Goal: Check status

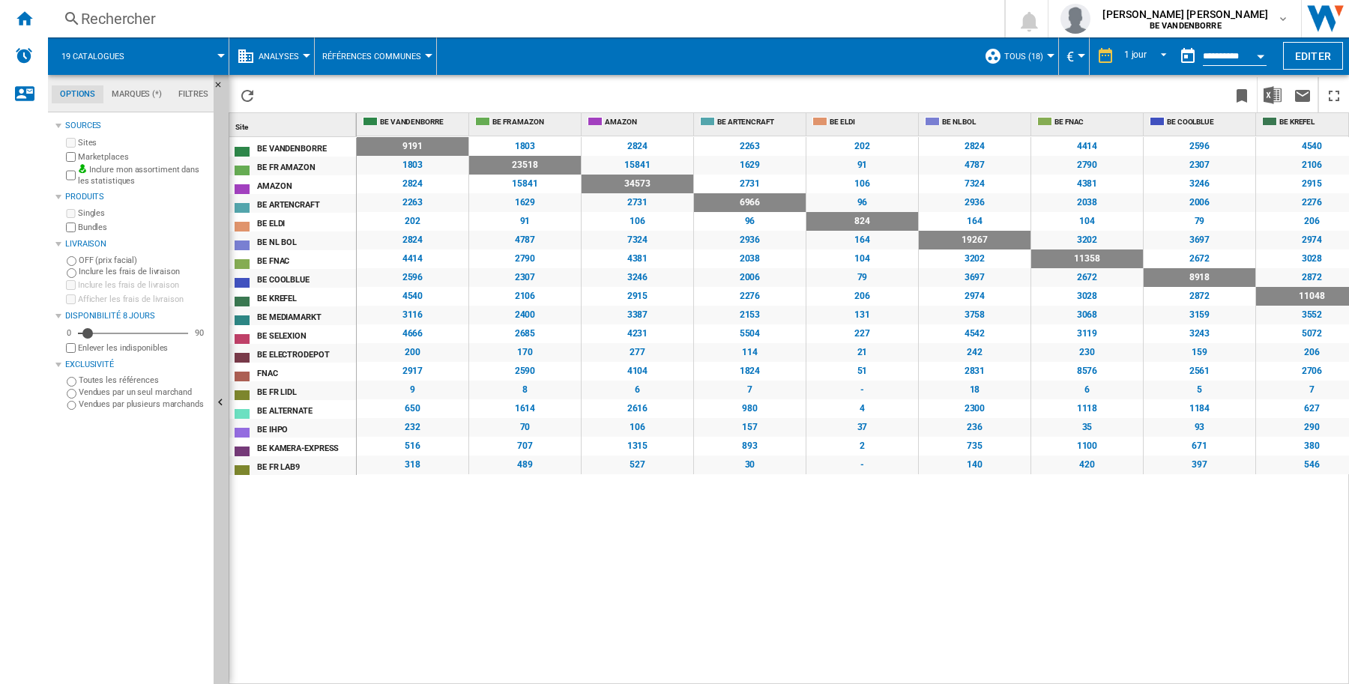
scroll to position [0, 561]
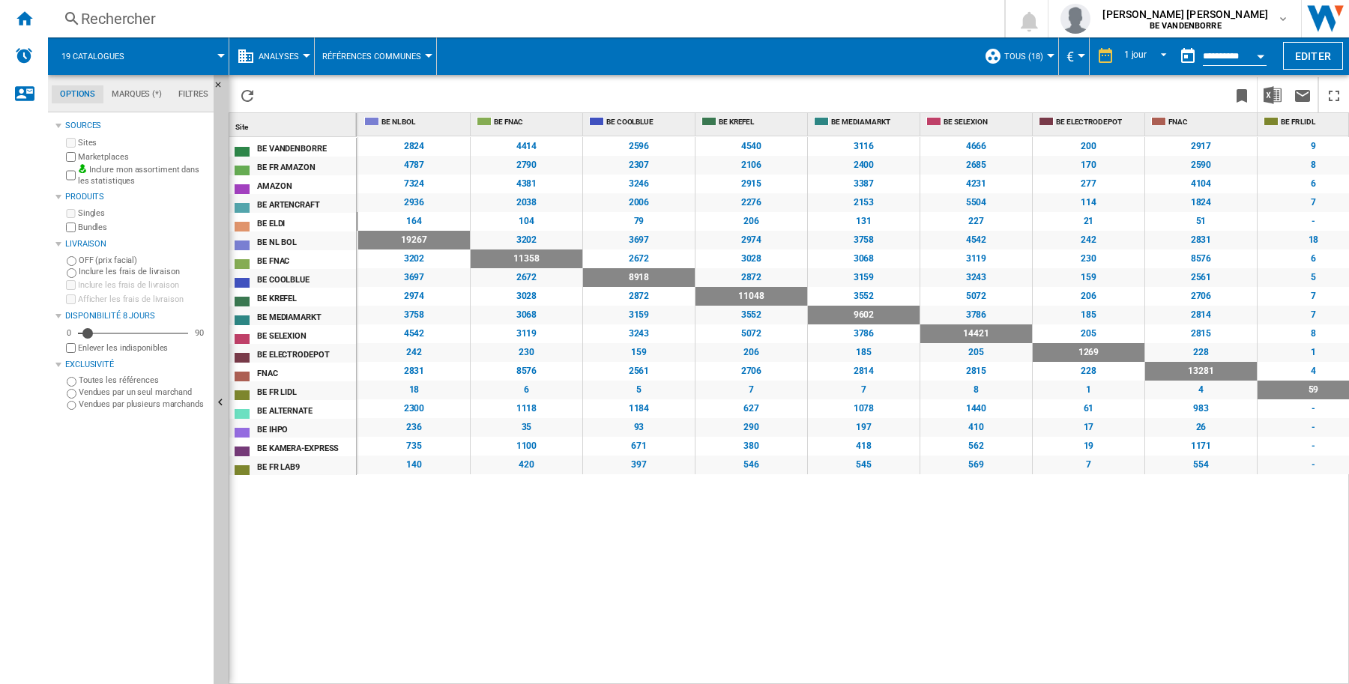
drag, startPoint x: 105, startPoint y: 541, endPoint x: 77, endPoint y: 537, distance: 28.1
click at [105, 541] on div "Sources Sites Marketplaces Inclure mon assortiment dans les statistiques Produi…" at bounding box center [131, 400] width 152 height 568
drag, startPoint x: 446, startPoint y: 600, endPoint x: 424, endPoint y: 556, distance: 48.6
click at [447, 591] on div "9191 1803 2824 2263 202 2824 4414 2596 4540 3116 4666 200 2917 9 650 232 516 31…" at bounding box center [853, 410] width 993 height 549
click at [424, 551] on div "9191 1803 2824 2263 202 2824 4414 2596 4540 3116 4666 200 2917 9 650 232 516 31…" at bounding box center [853, 410] width 993 height 549
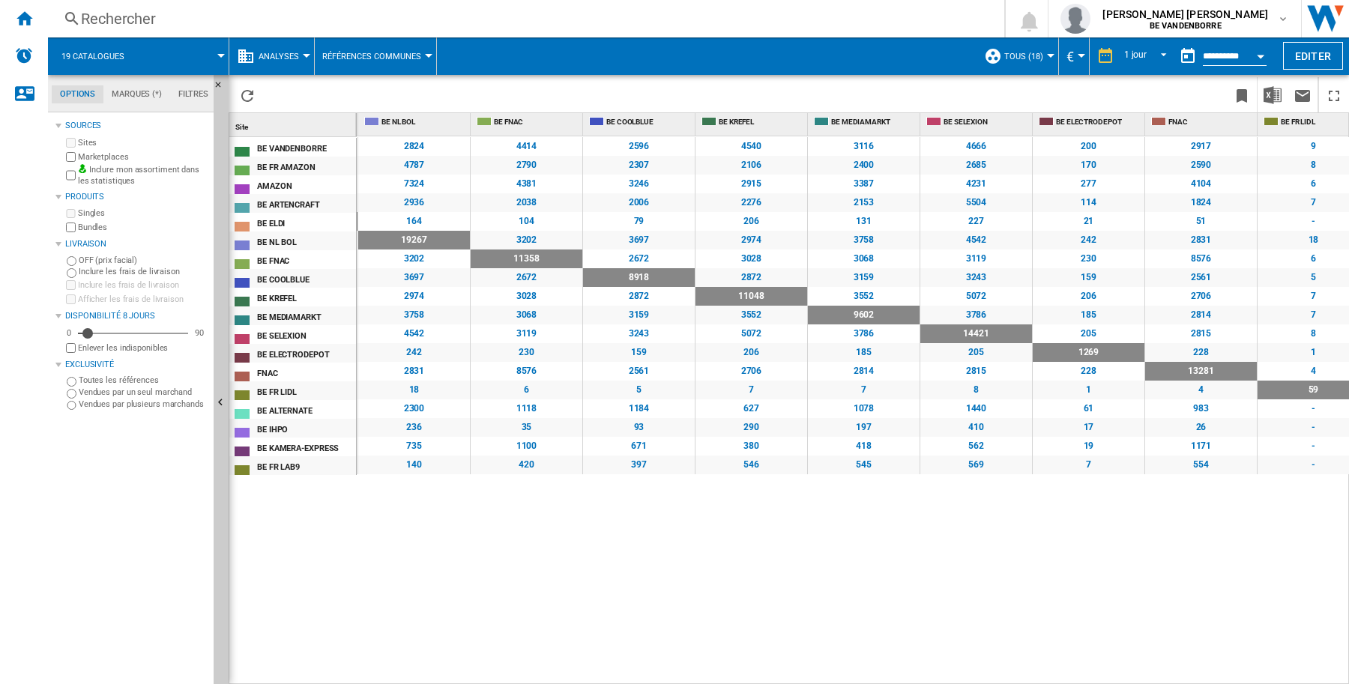
drag, startPoint x: 383, startPoint y: 632, endPoint x: 57, endPoint y: 447, distance: 374.6
click at [317, 596] on div "Site 1 BE VANDENBORRE BE FR AMAZON AMAZON BE ARTENCRAFT BE ELDI BE NL BOL BE FN…" at bounding box center [788, 398] width 1119 height 570
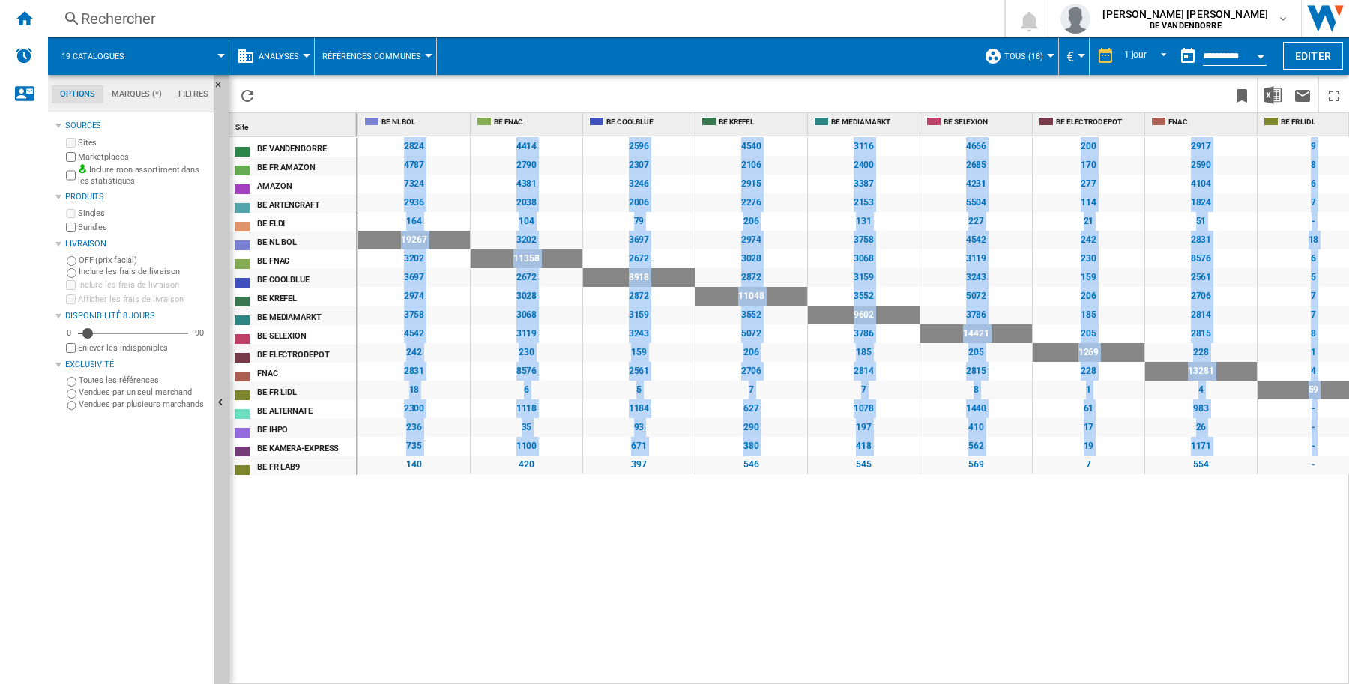
click at [528, 287] on div "3028" at bounding box center [527, 296] width 112 height 19
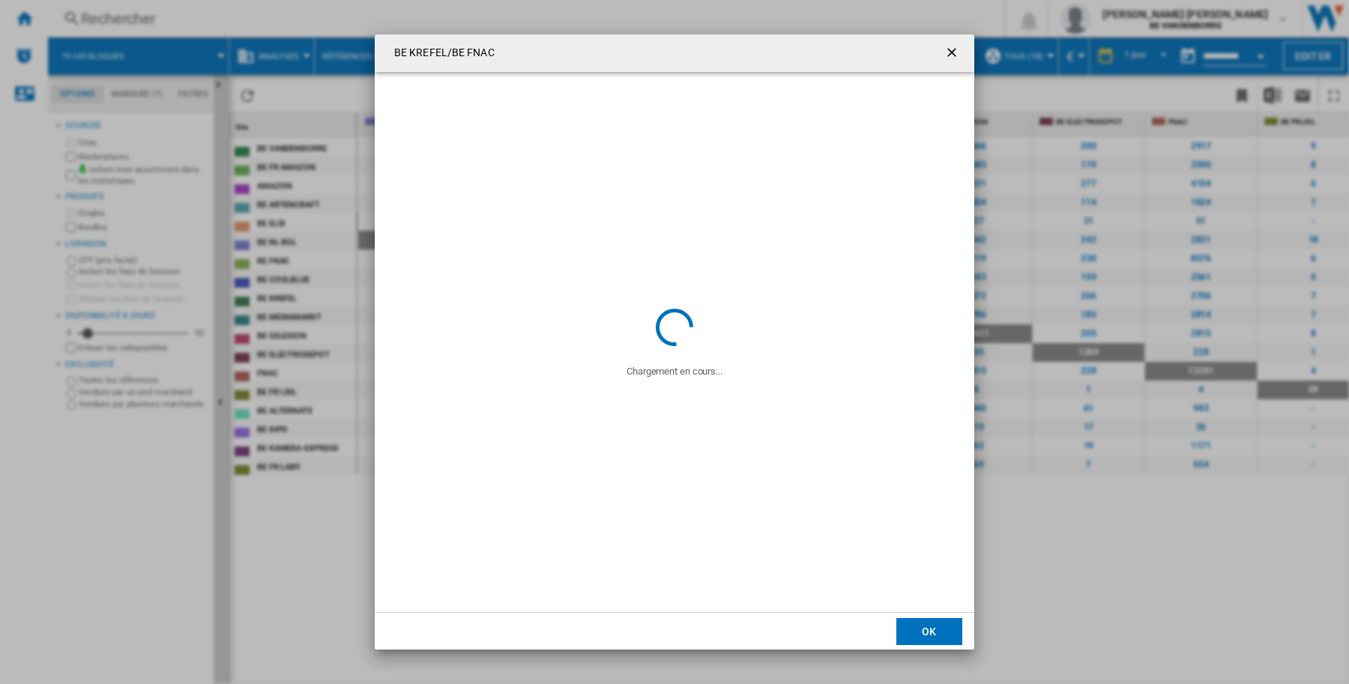
click at [957, 50] on ng-md-icon "getI18NText('BUTTONS.CLOSE_DIALOG')" at bounding box center [953, 54] width 18 height 18
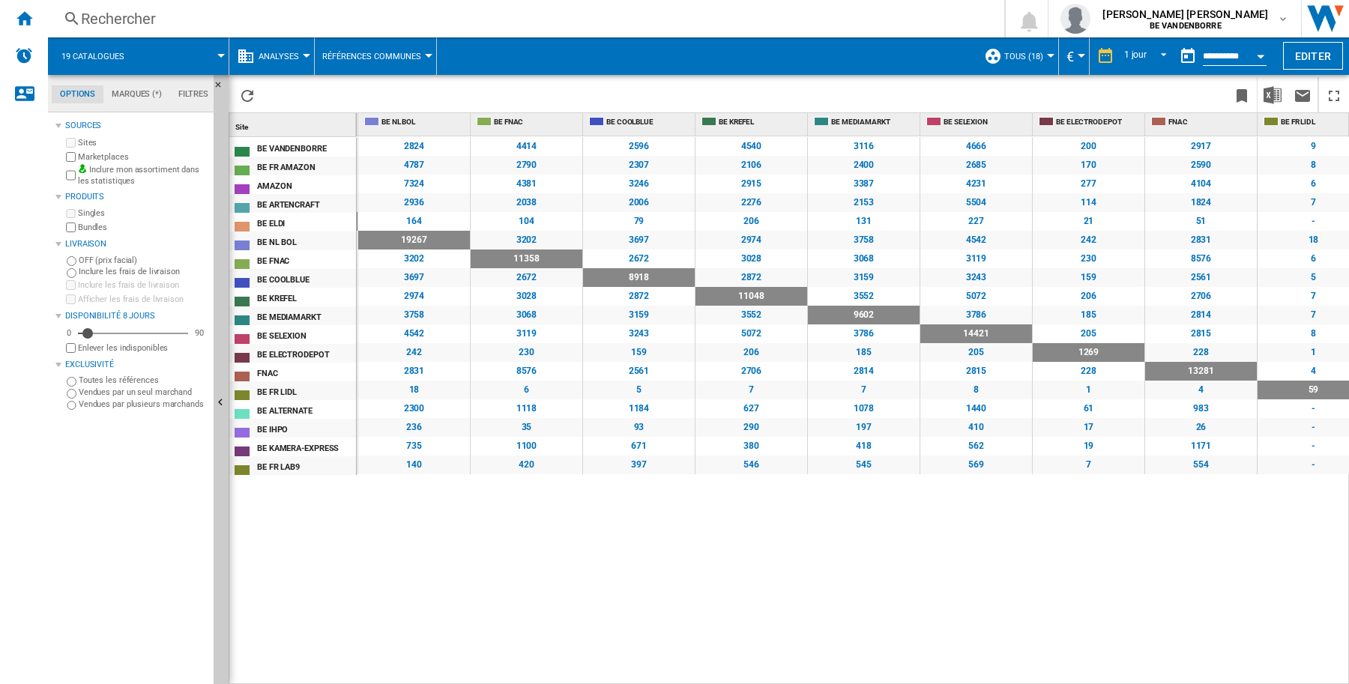
click at [406, 241] on div "19267" at bounding box center [414, 240] width 112 height 19
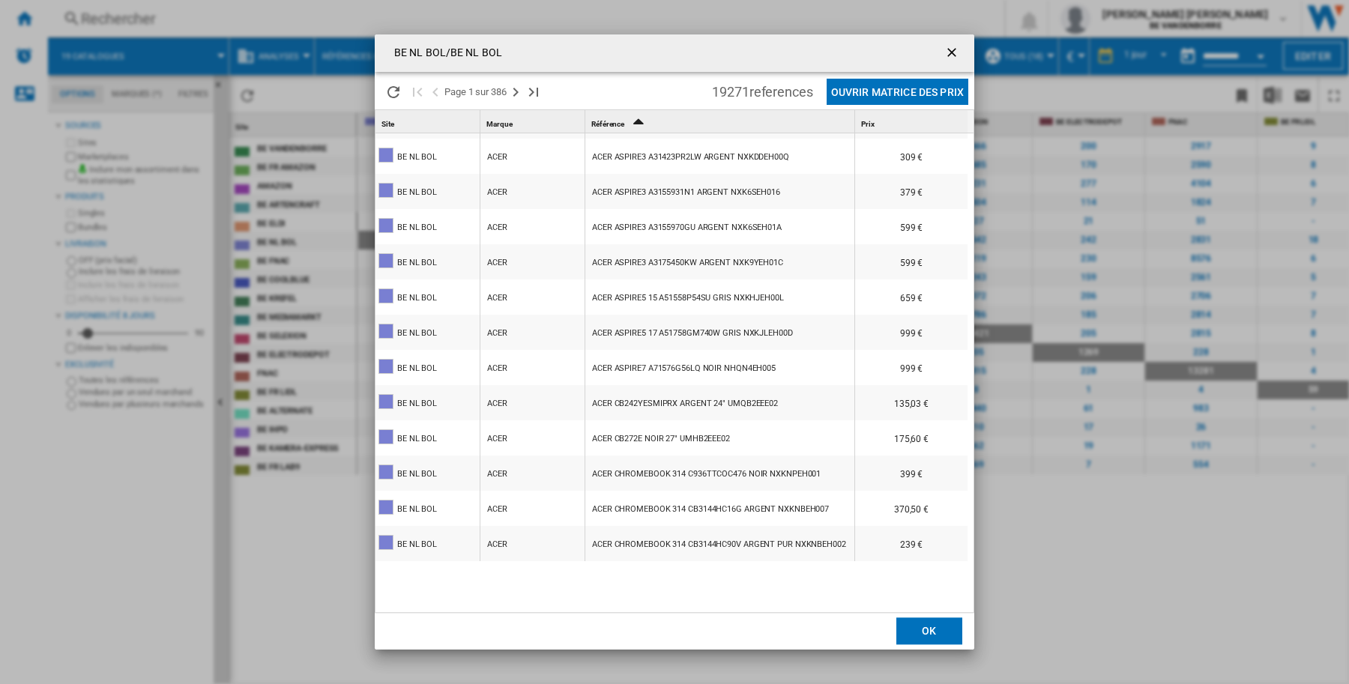
scroll to position [926, 0]
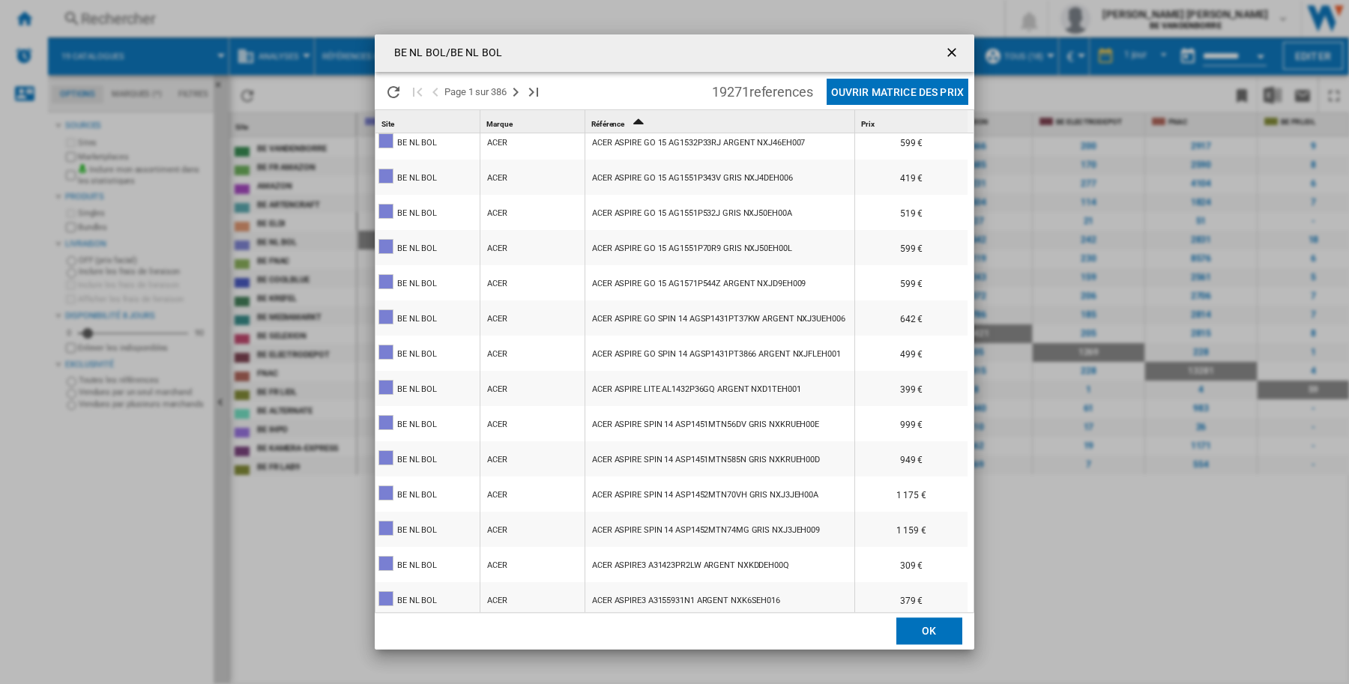
click at [948, 50] on ng-md-icon "getI18NText('BUTTONS.CLOSE_DIALOG')" at bounding box center [953, 54] width 18 height 18
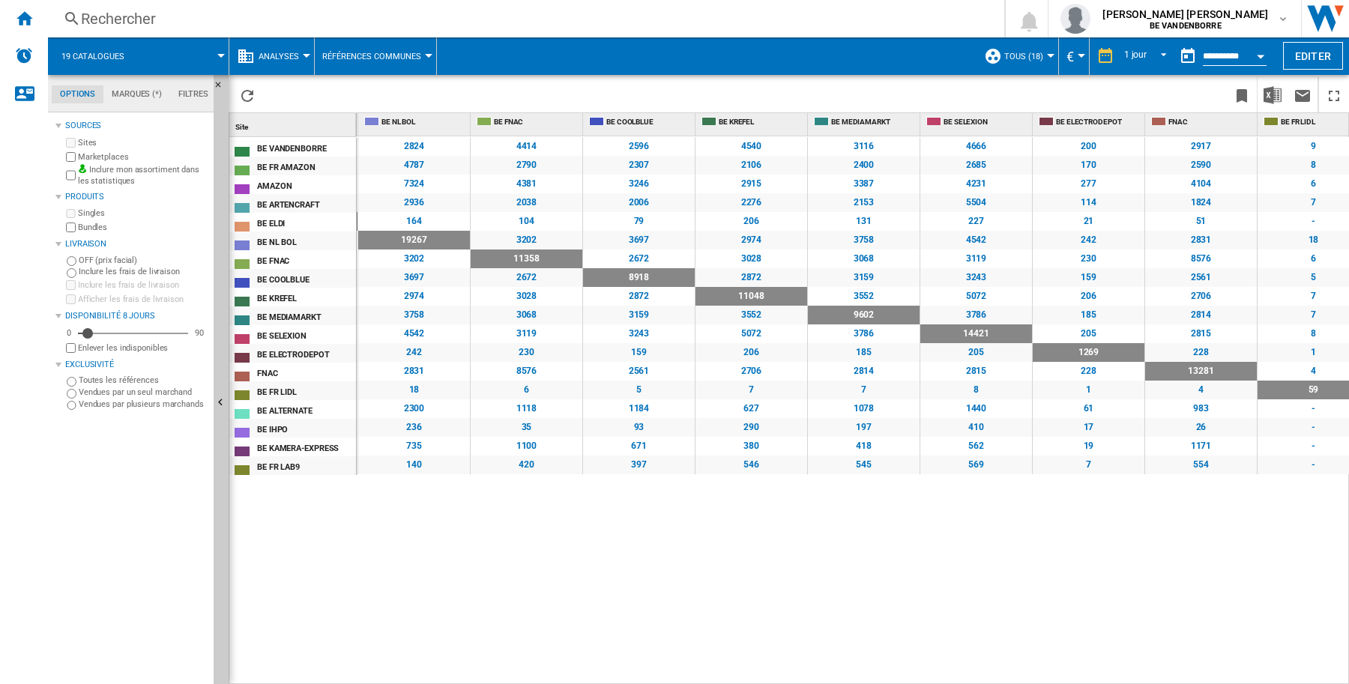
click at [103, 152] on label "Marketplaces" at bounding box center [143, 156] width 130 height 11
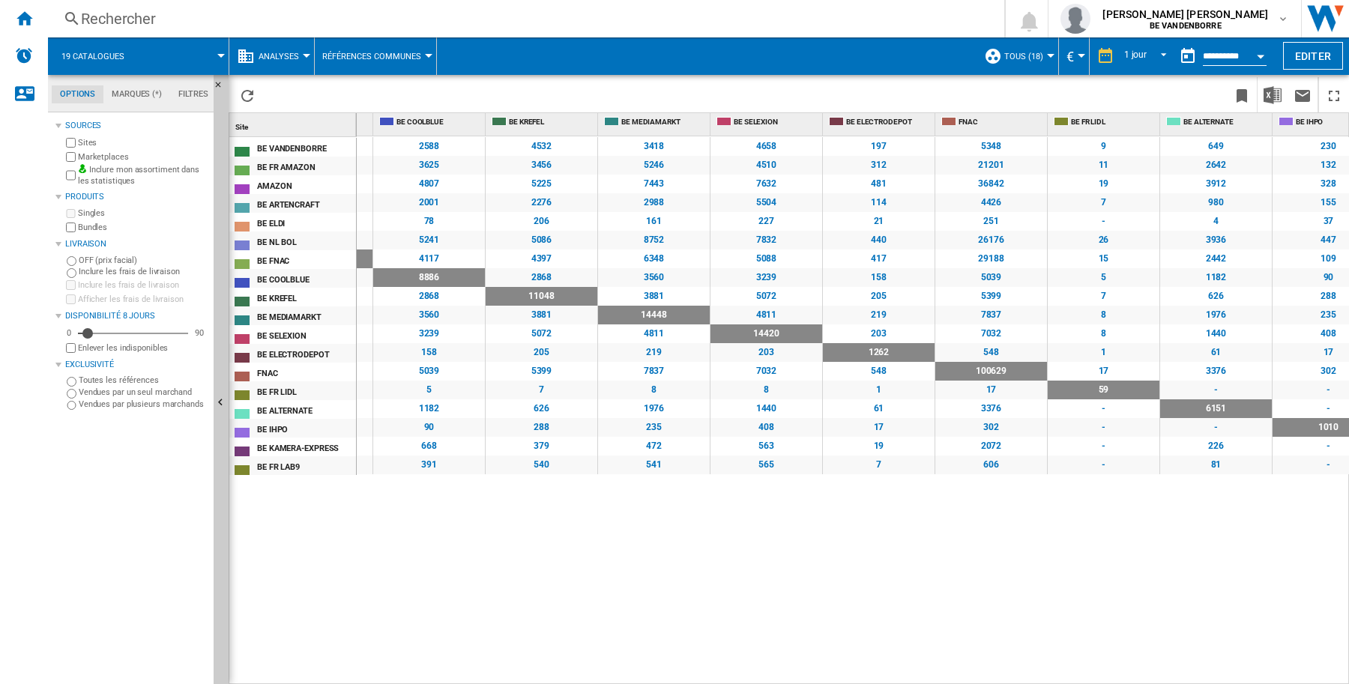
scroll to position [0, 810]
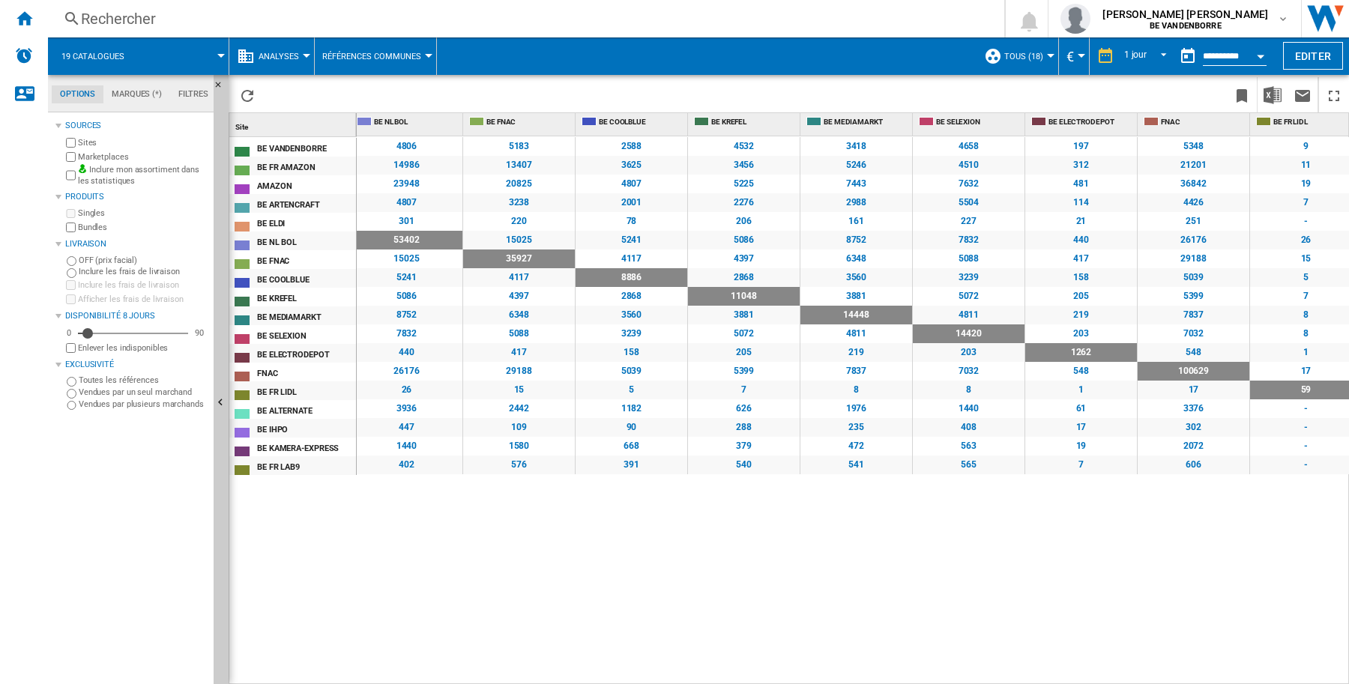
click at [346, 622] on div "BE VANDENBORRE BE FR AMAZON AMAZON BE ARTENCRAFT BE ELDI BE NL BOL BE FNAC BE C…" at bounding box center [292, 408] width 127 height 542
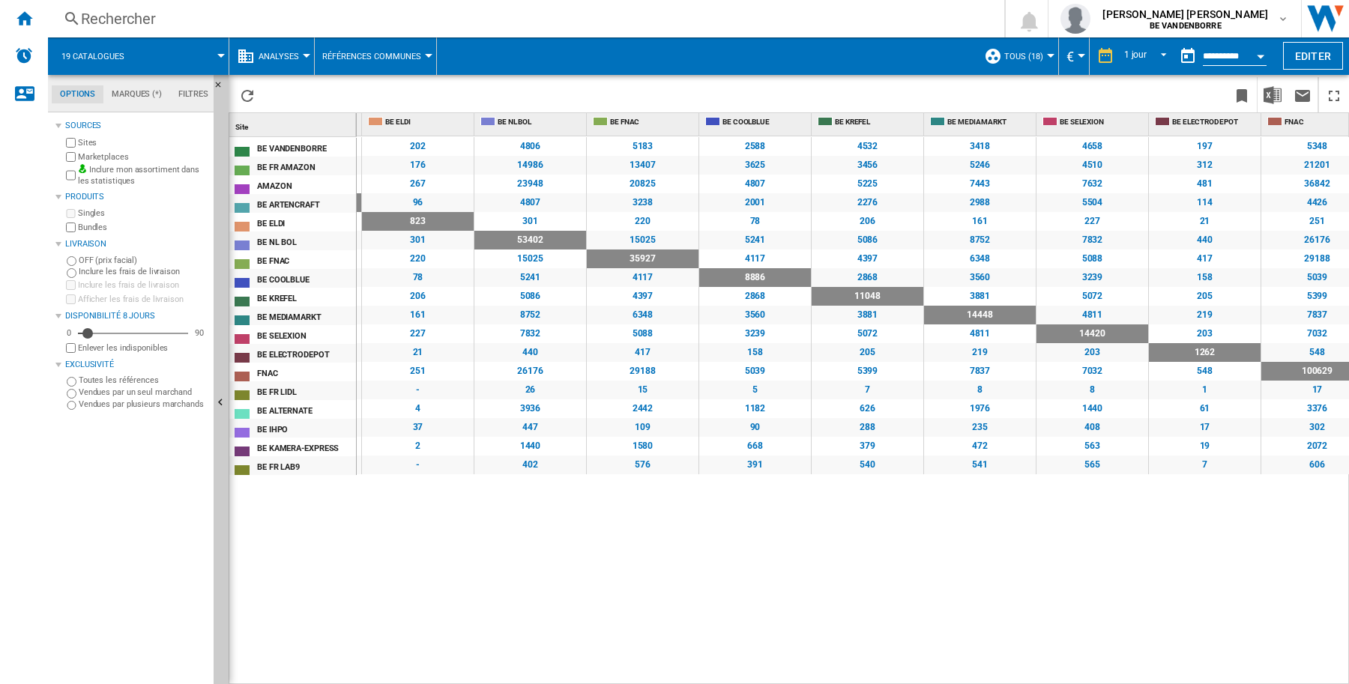
scroll to position [0, 442]
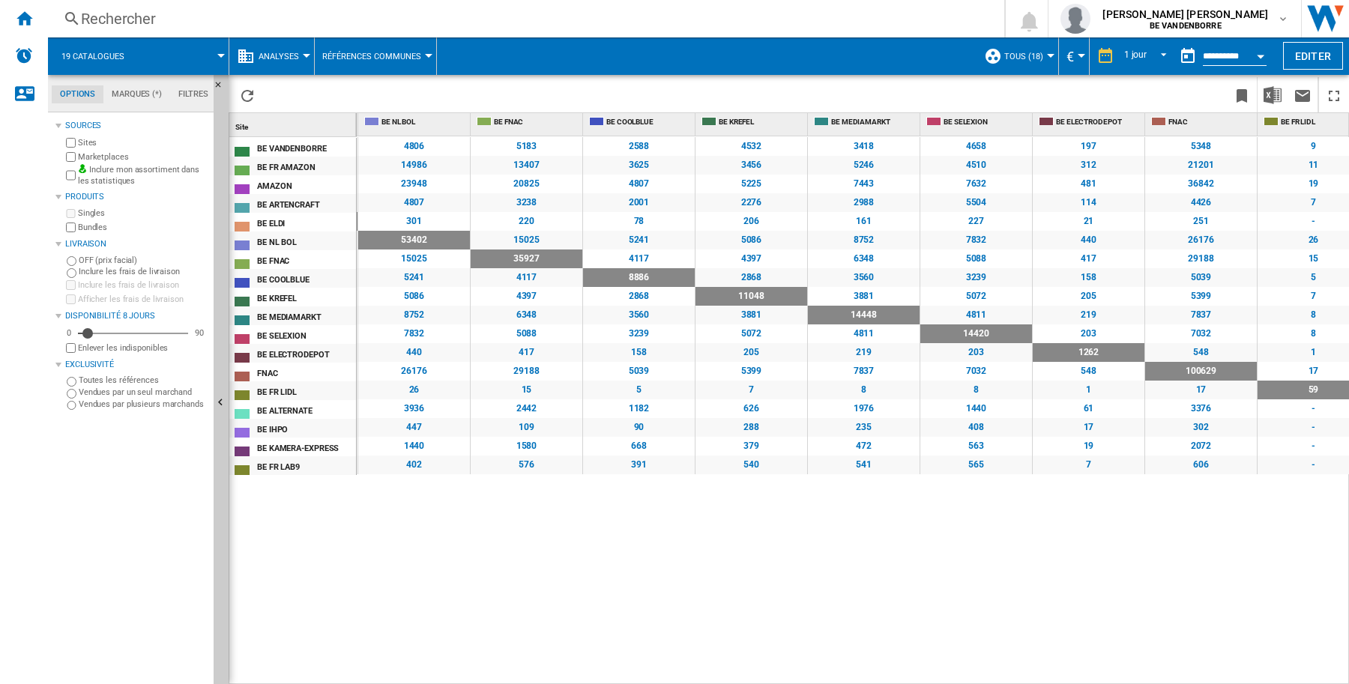
click at [1308, 567] on div "9179 3064 5164 2263 202 4806 5183 2588 4532 3418 4658 197 5348 9 649 230 515 31…" at bounding box center [853, 410] width 993 height 549
click at [1261, 55] on div "Open calendar" at bounding box center [1260, 57] width 7 height 4
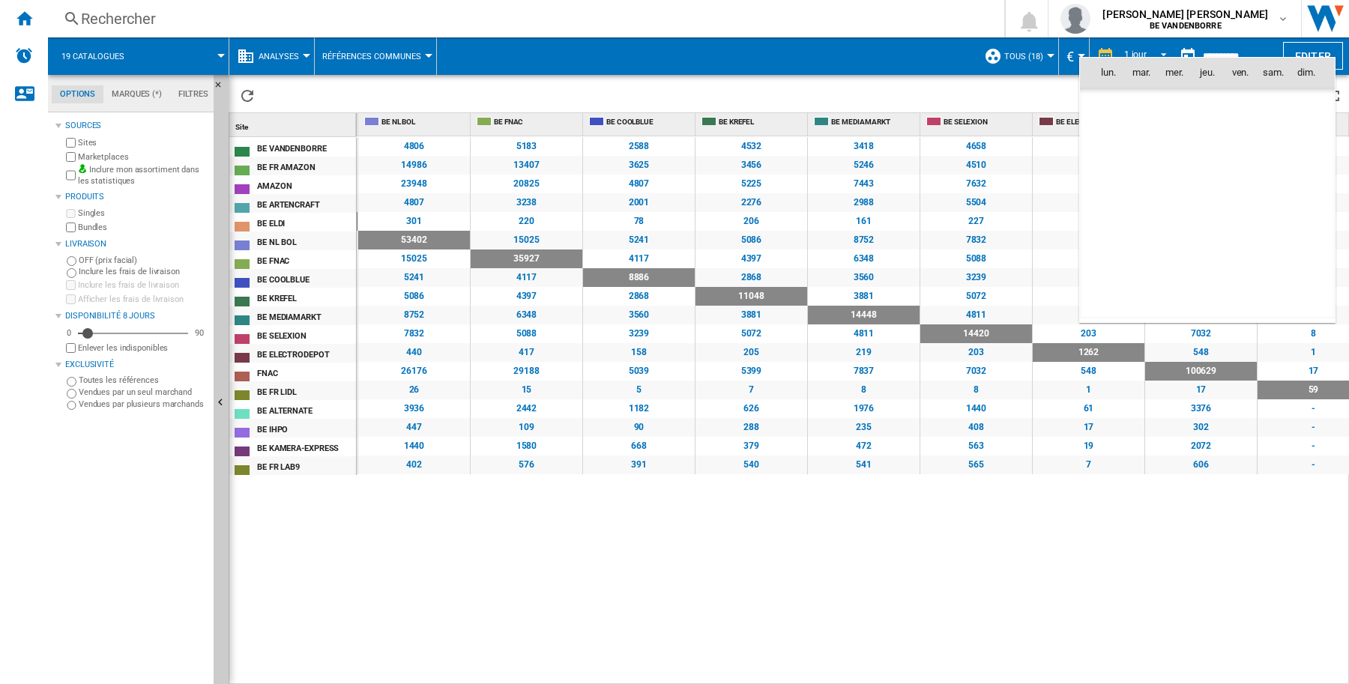
scroll to position [7151, 0]
click at [1127, 102] on span "[DATE]" at bounding box center [1113, 104] width 31 height 12
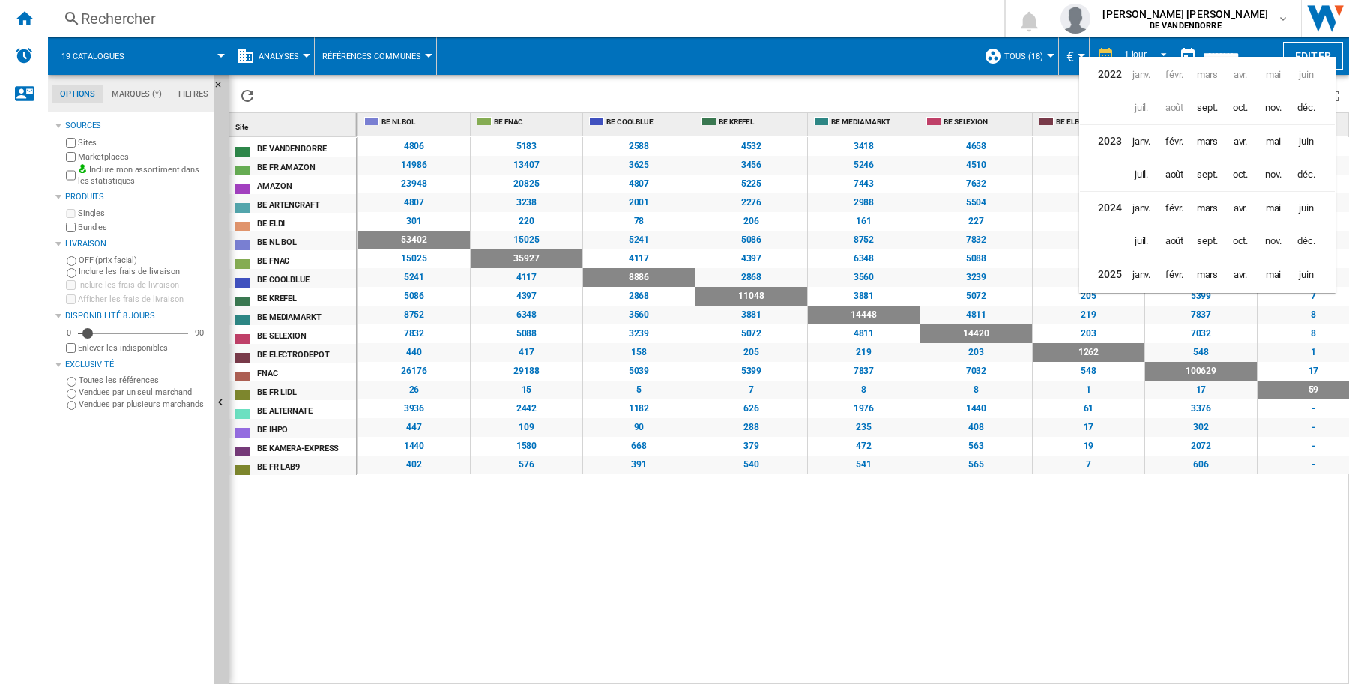
scroll to position [37, 0]
click at [1167, 271] on span "août" at bounding box center [1175, 271] width 30 height 30
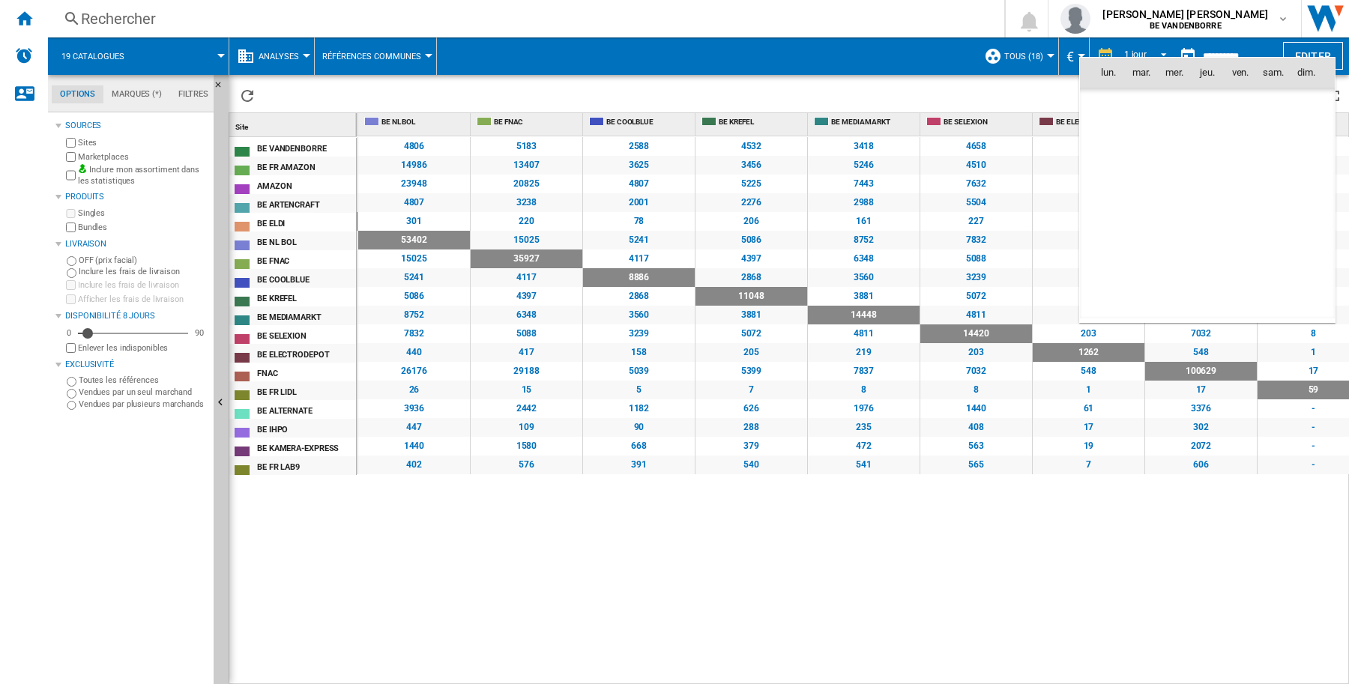
scroll to position [6952, 0]
click at [1241, 103] on span "1" at bounding box center [1241, 105] width 30 height 30
type input "**********"
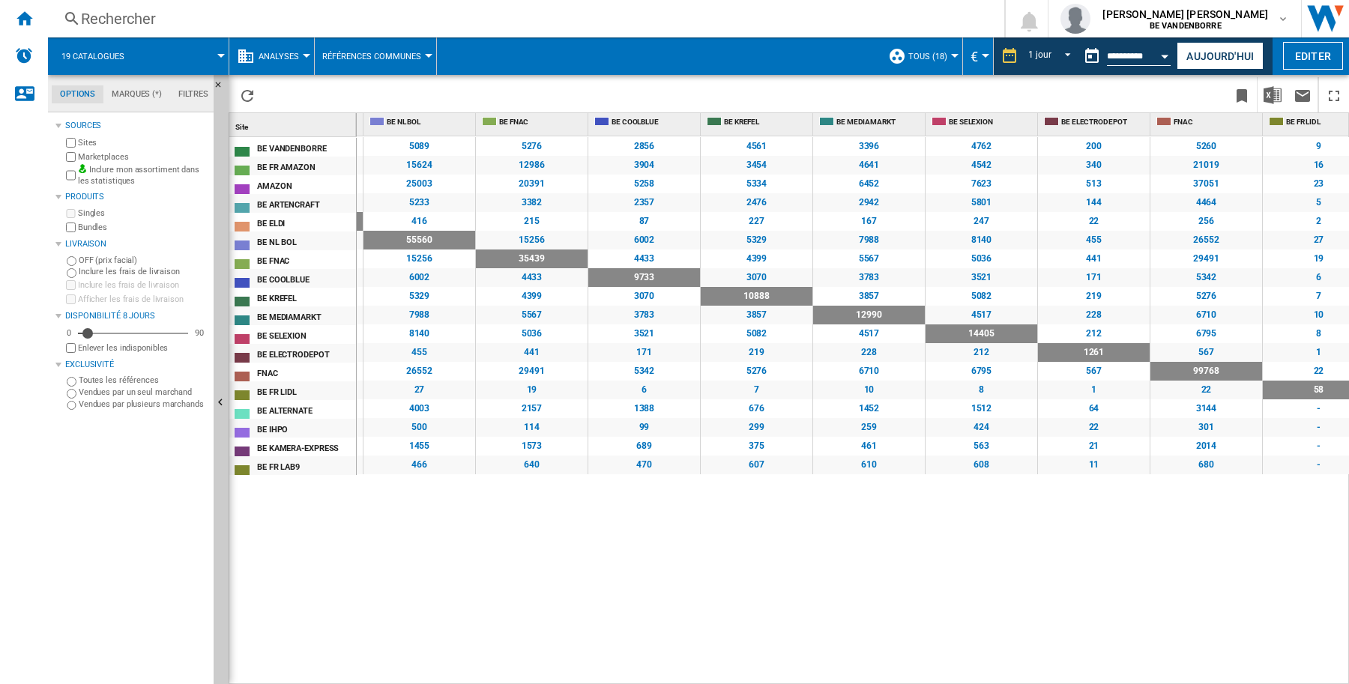
scroll to position [0, 557]
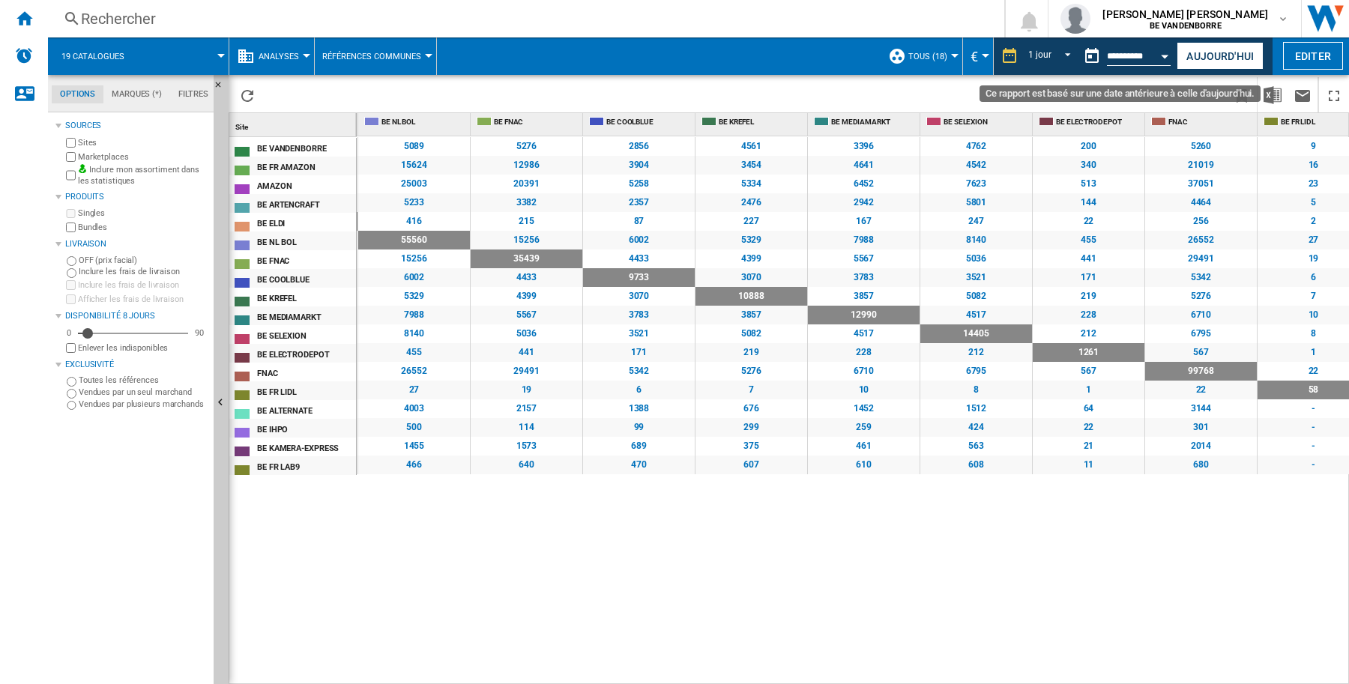
click at [1162, 55] on div "Open calendar" at bounding box center [1165, 57] width 7 height 4
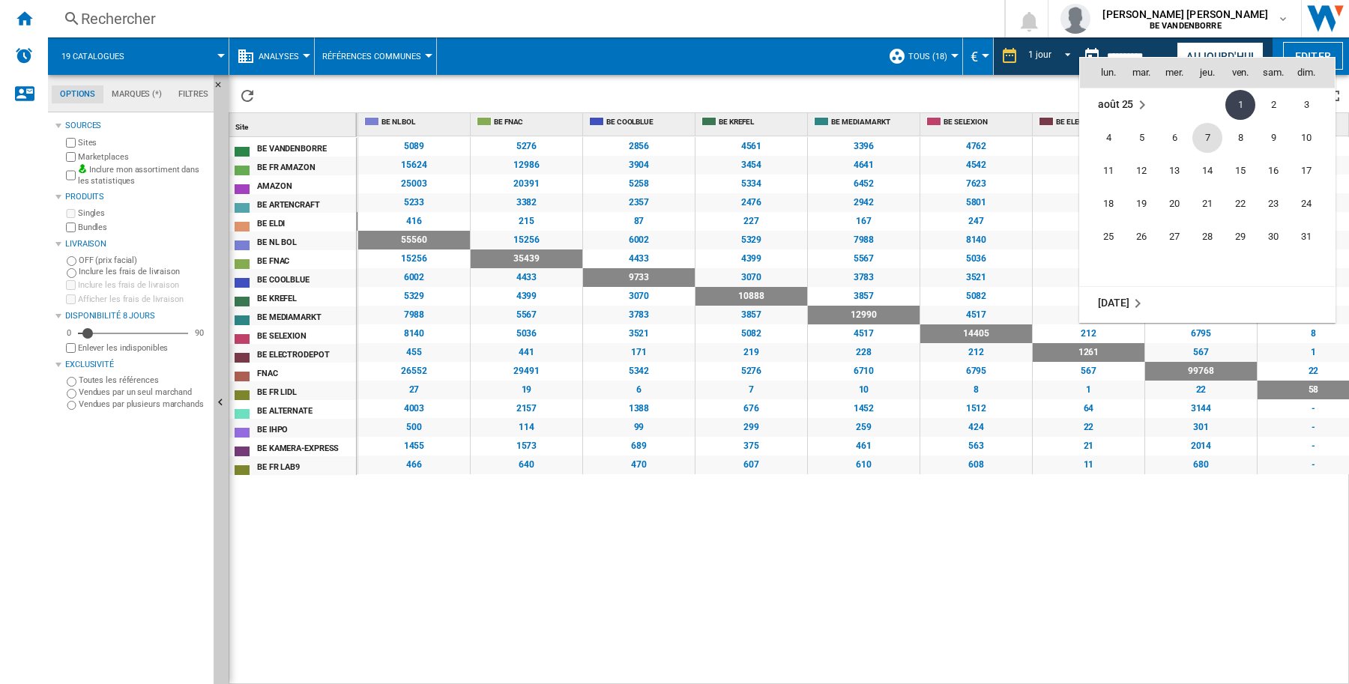
click at [1203, 139] on span "7" at bounding box center [1208, 138] width 30 height 30
type input "**********"
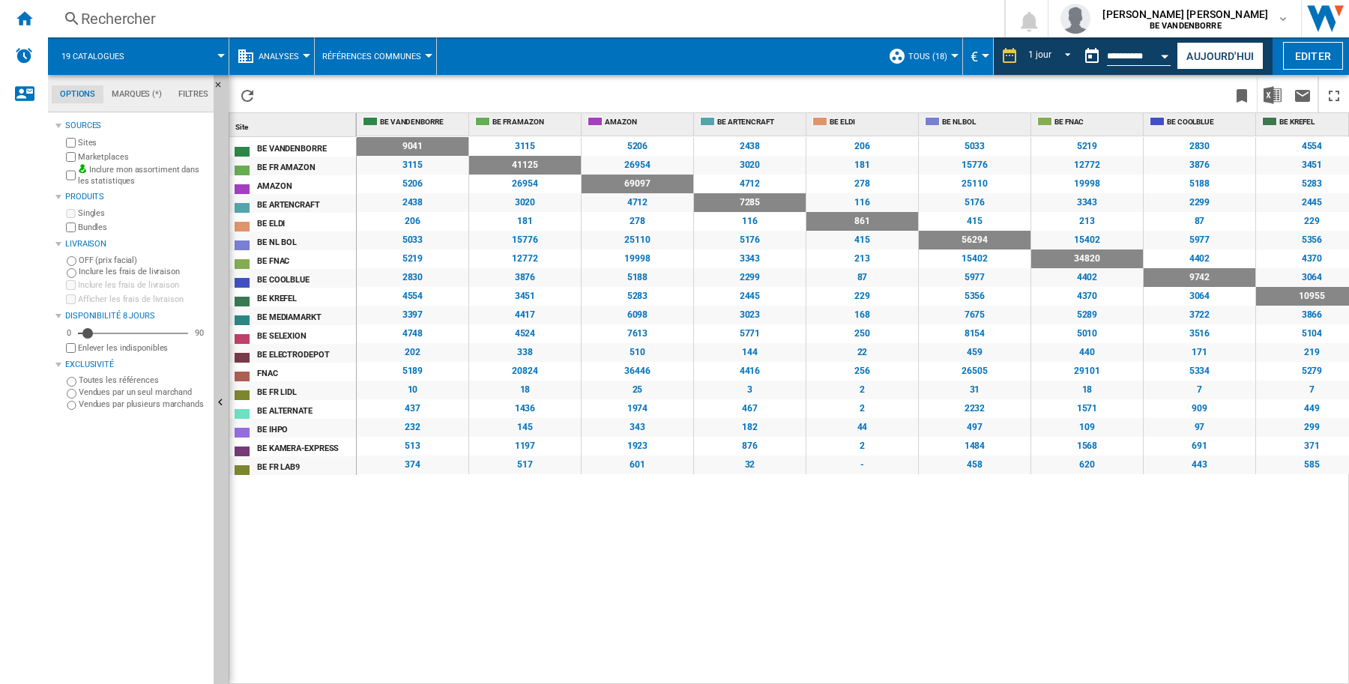
drag, startPoint x: 645, startPoint y: 676, endPoint x: 722, endPoint y: 669, distance: 77.6
click at [722, 669] on div "9041 3115 5206 2438 206 5033 5219 2830 4554 3397 4748 202 5189 10 437 232 513 3…" at bounding box center [853, 410] width 993 height 549
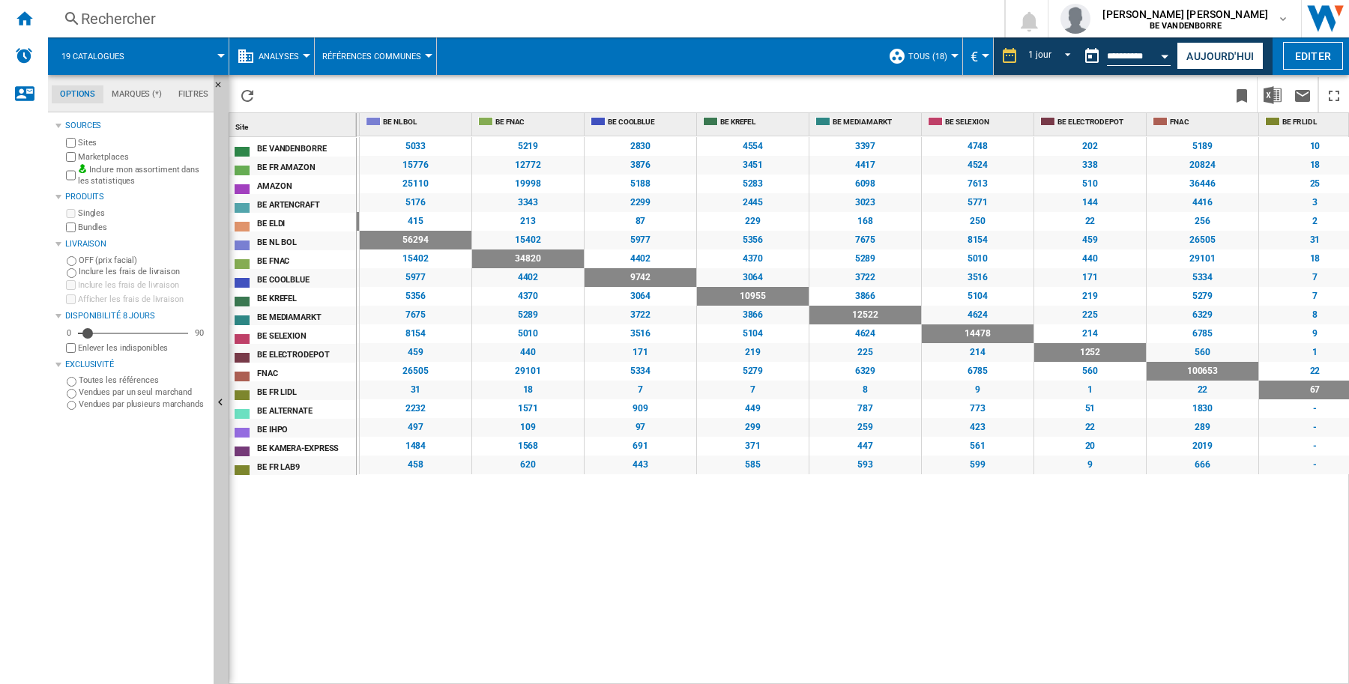
scroll to position [0, 563]
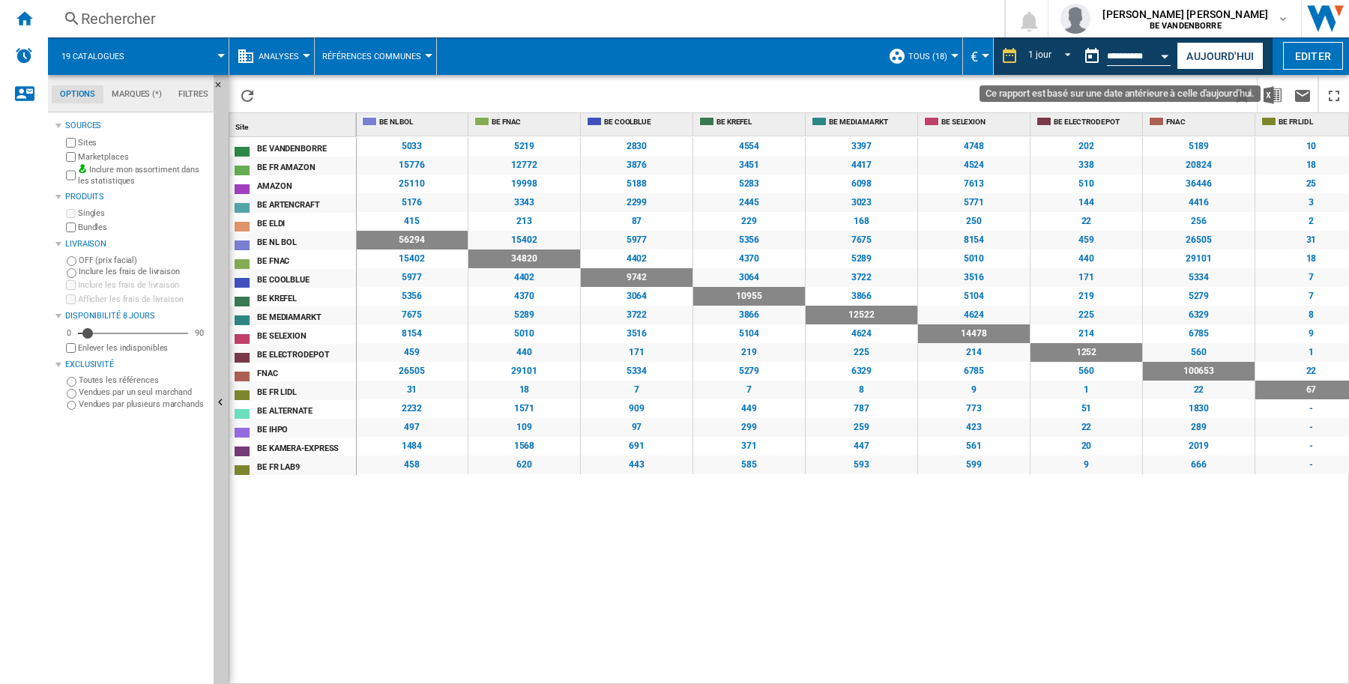
click at [1162, 56] on div "Open calendar" at bounding box center [1165, 57] width 7 height 4
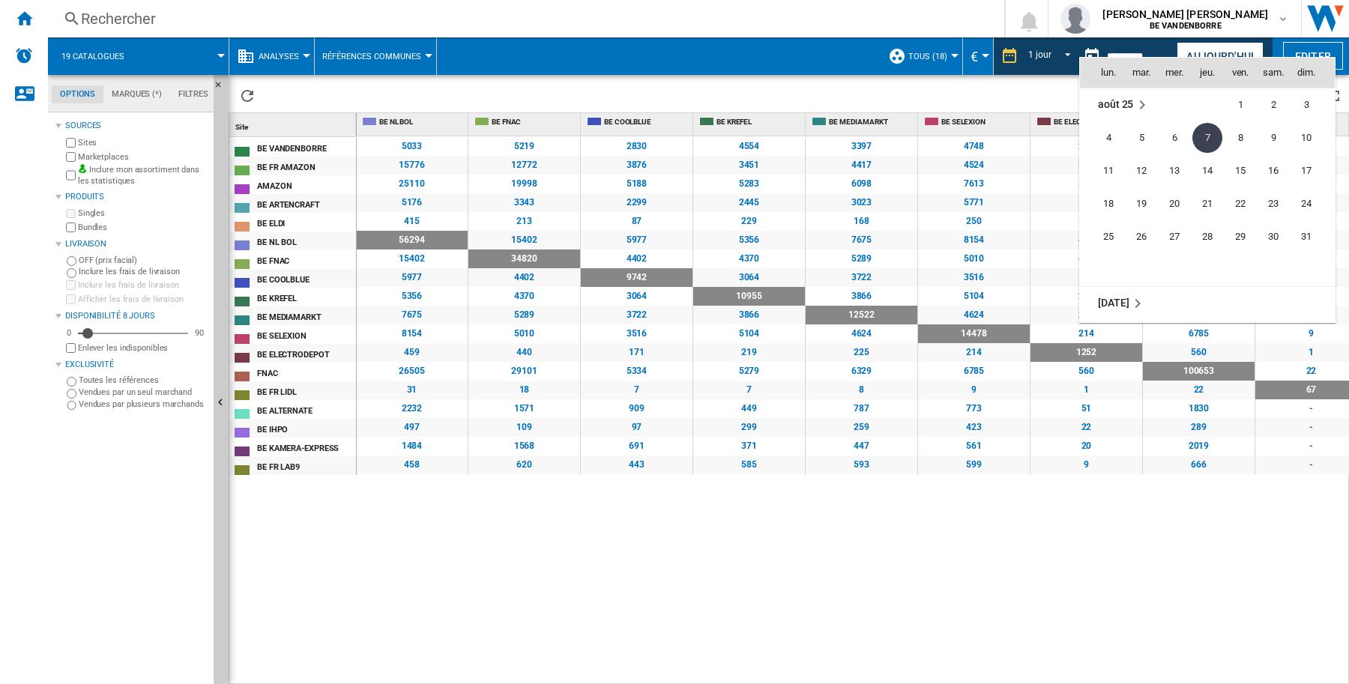
click at [1128, 102] on span "août 25" at bounding box center [1115, 104] width 35 height 12
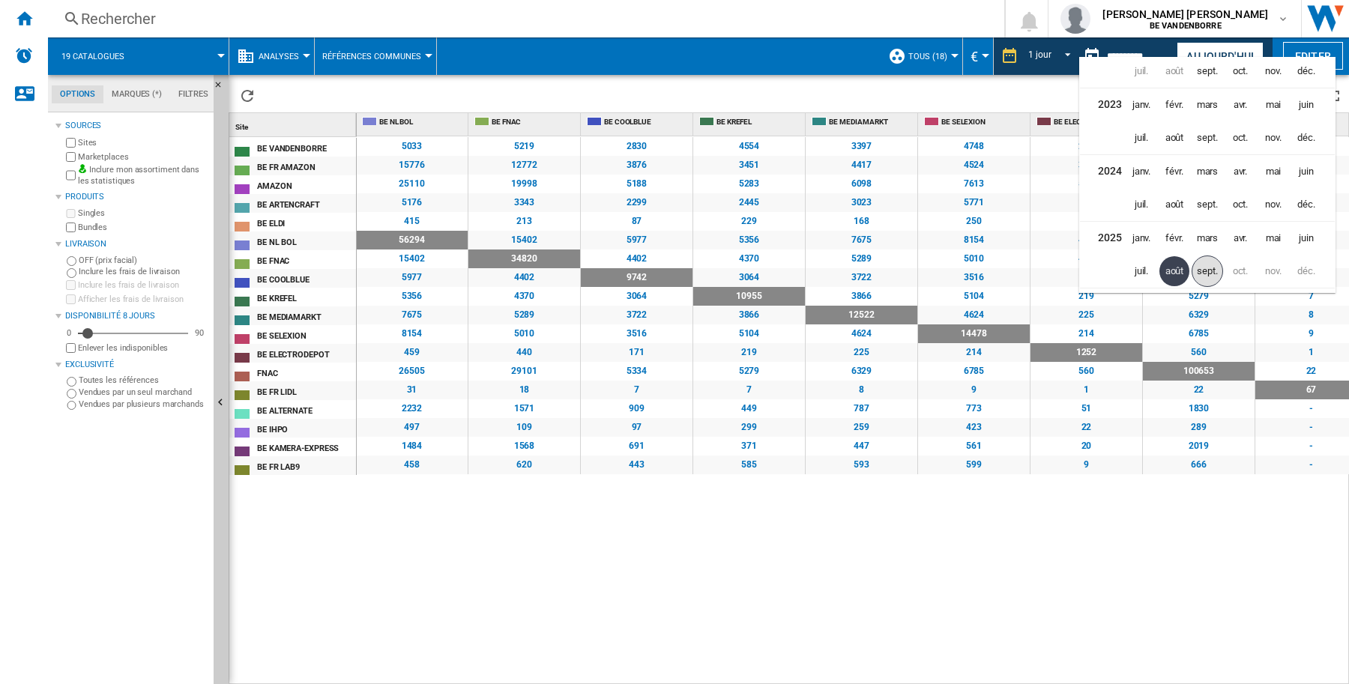
click at [1214, 274] on span "sept." at bounding box center [1207, 271] width 31 height 31
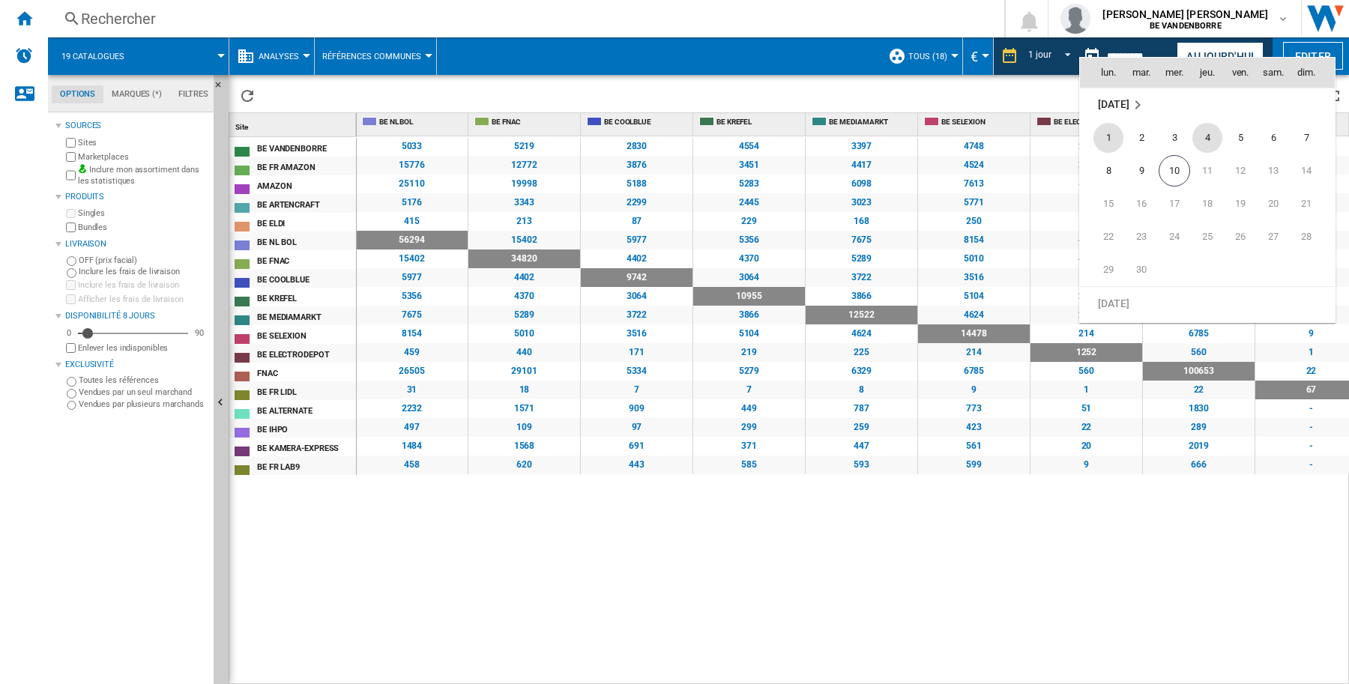
click at [1207, 139] on span "4" at bounding box center [1208, 138] width 30 height 30
type input "**********"
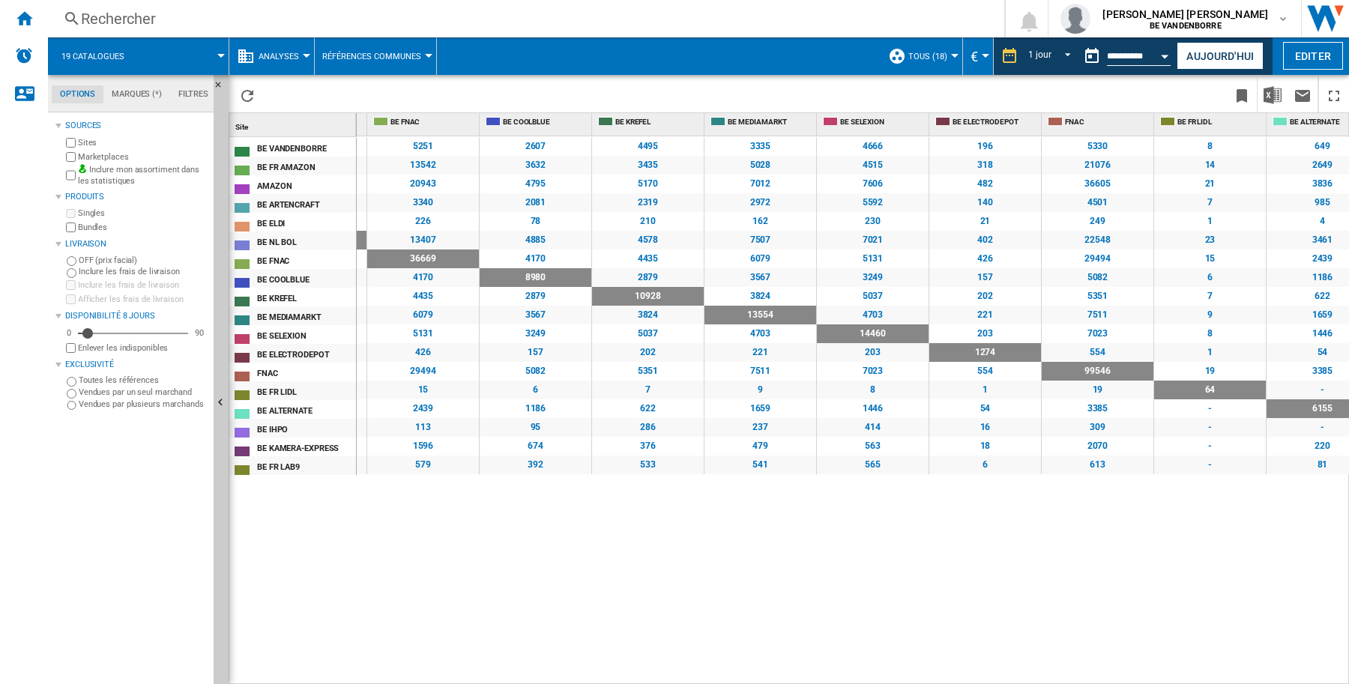
scroll to position [0, 666]
